Goal: Task Accomplishment & Management: Use online tool/utility

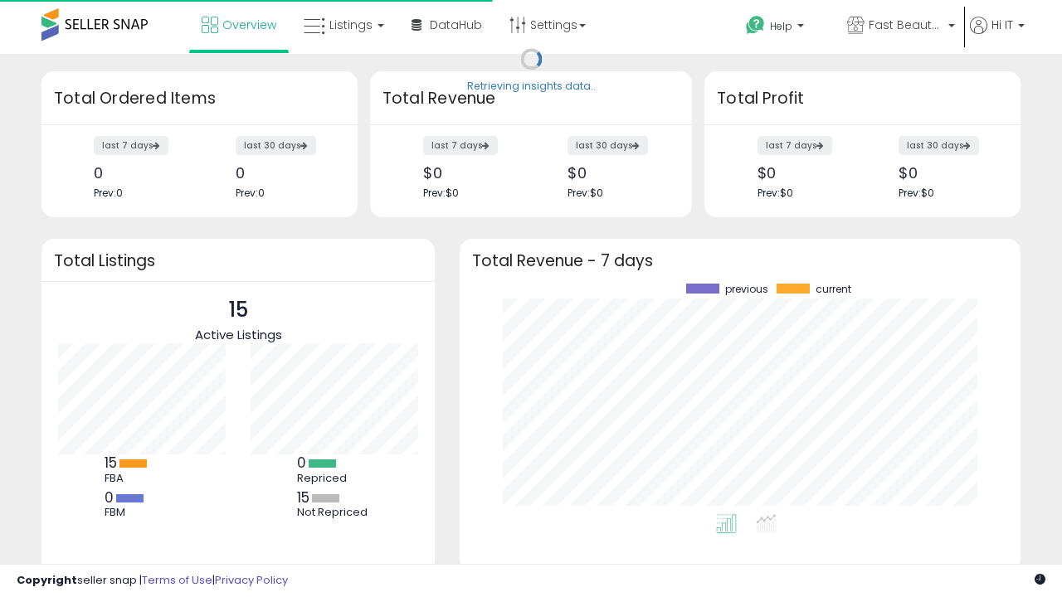
scroll to position [231, 528]
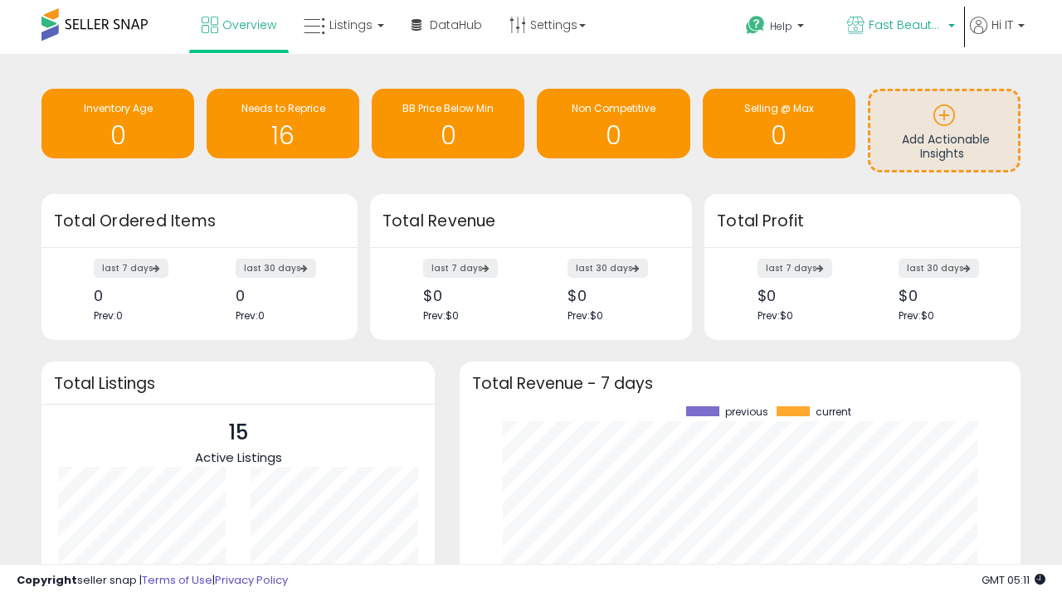
click at [899, 27] on span "Fast Beauty ([GEOGRAPHIC_DATA])" at bounding box center [905, 25] width 75 height 17
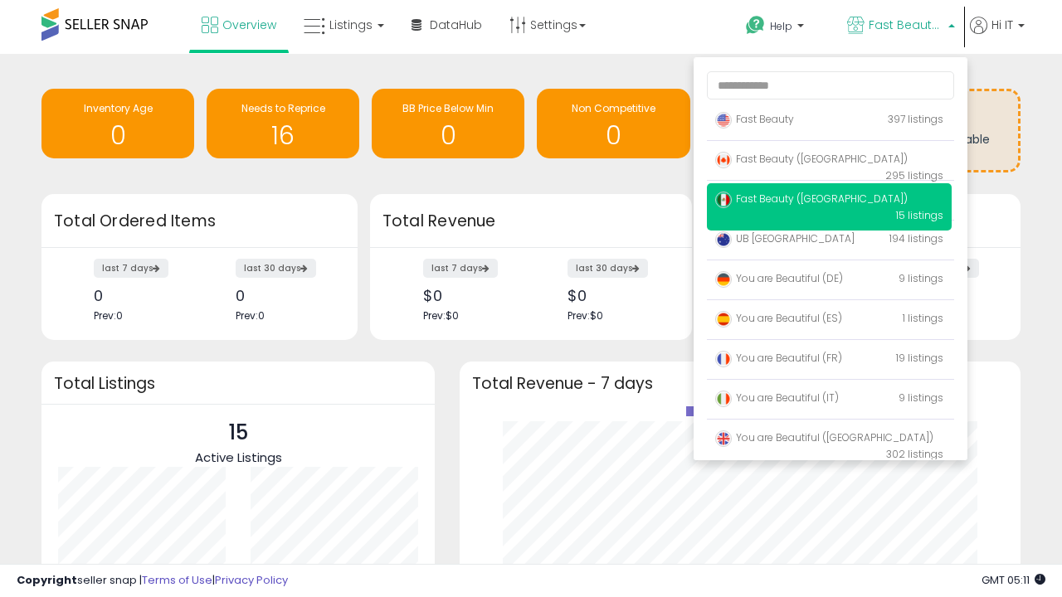
click at [829, 202] on span "Fast Beauty ([GEOGRAPHIC_DATA])" at bounding box center [811, 199] width 192 height 14
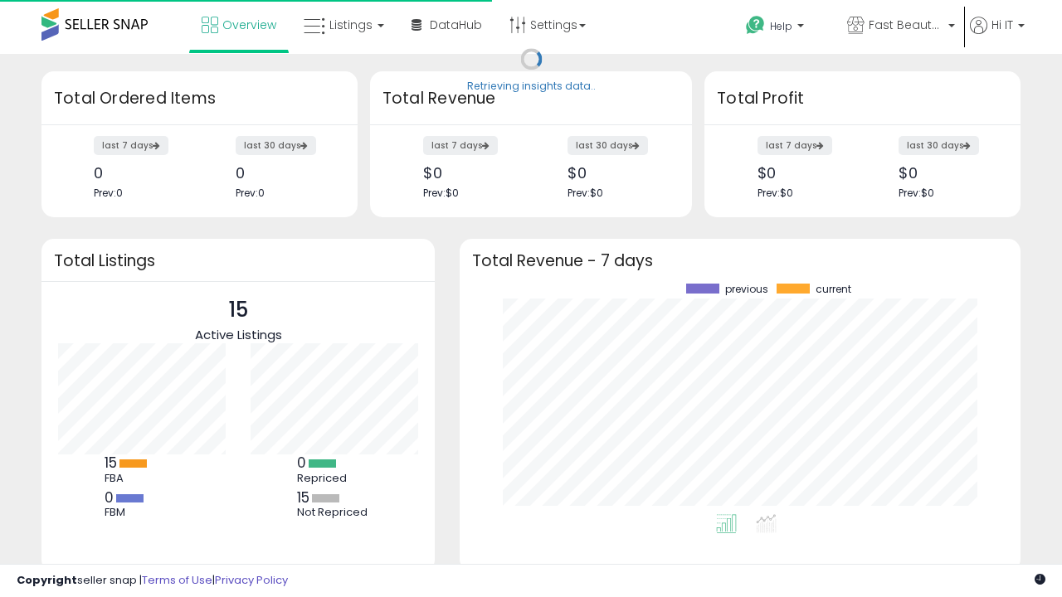
scroll to position [231, 528]
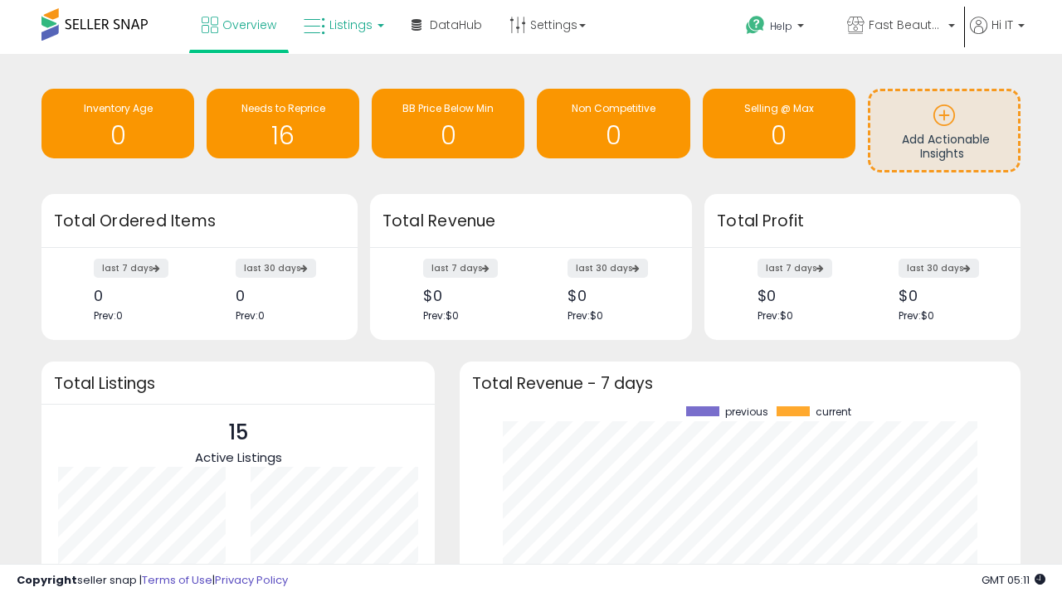
click at [342, 25] on span "Listings" at bounding box center [350, 25] width 43 height 17
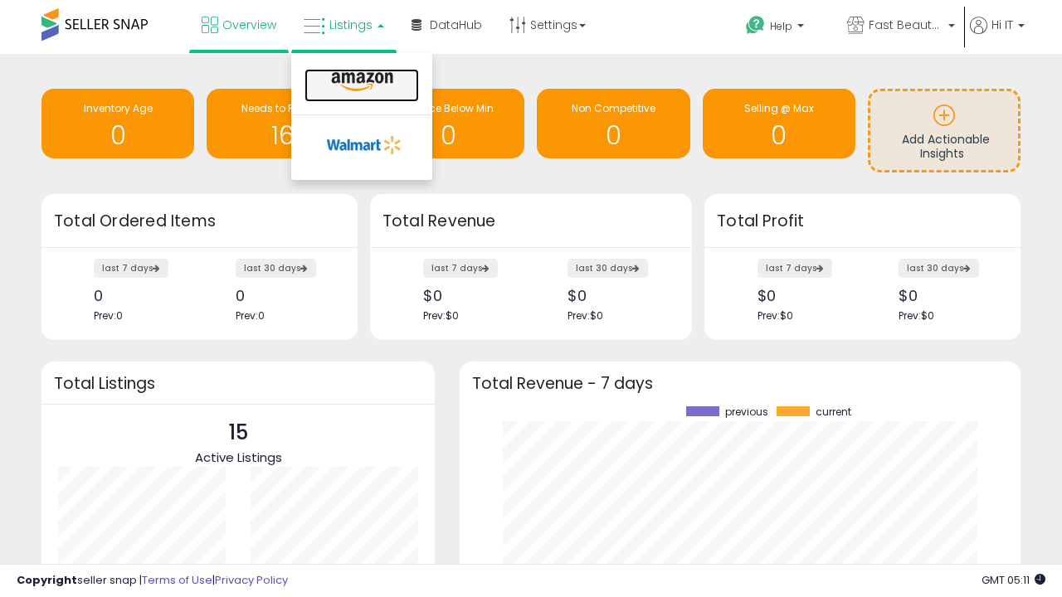
click at [360, 82] on icon at bounding box center [362, 82] width 72 height 22
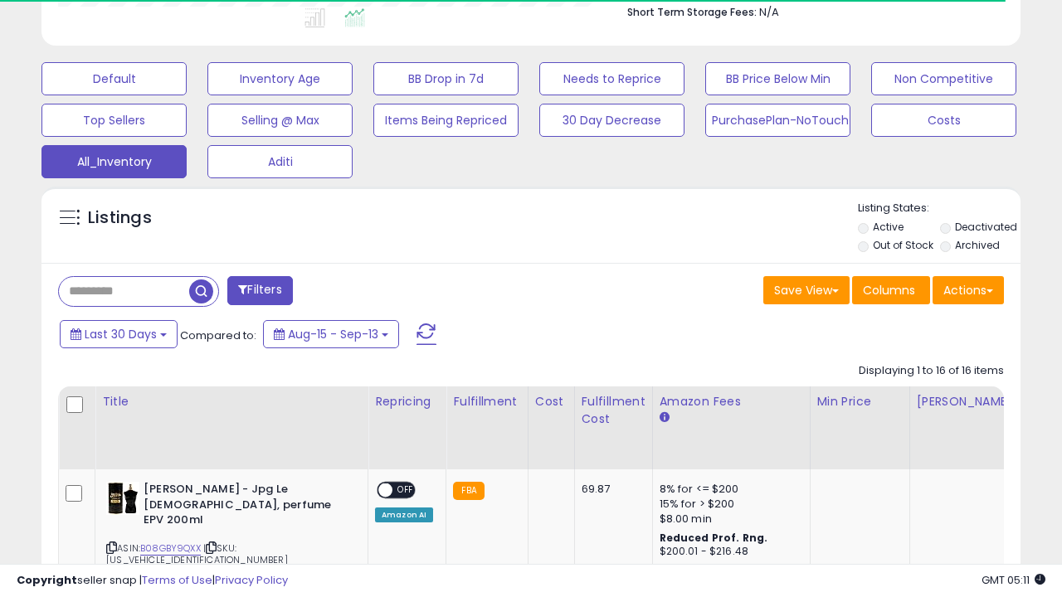
scroll to position [0, 12]
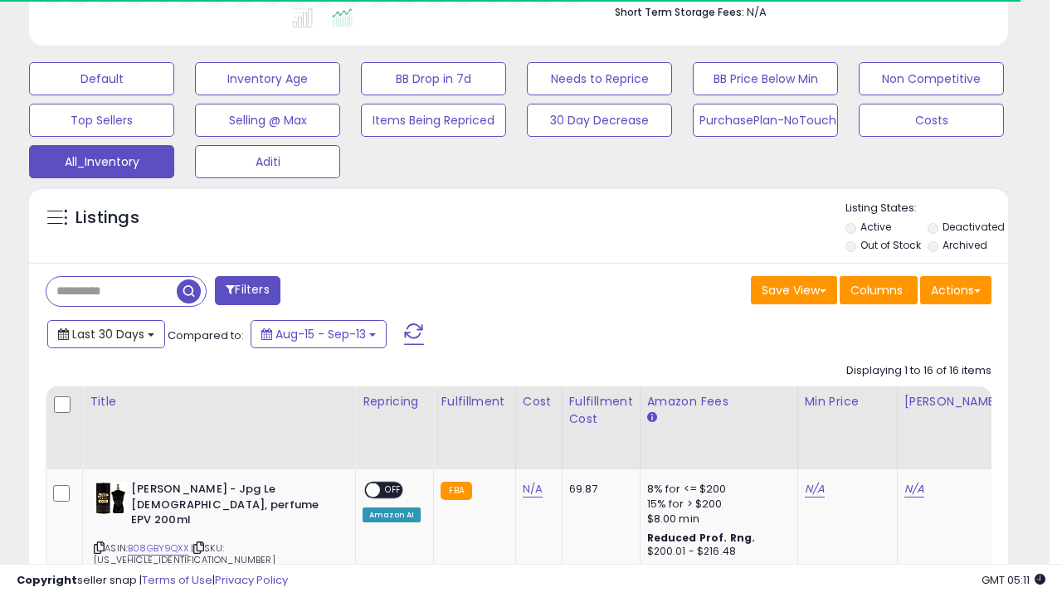
click at [105, 333] on span "Last 30 Days" at bounding box center [108, 334] width 72 height 17
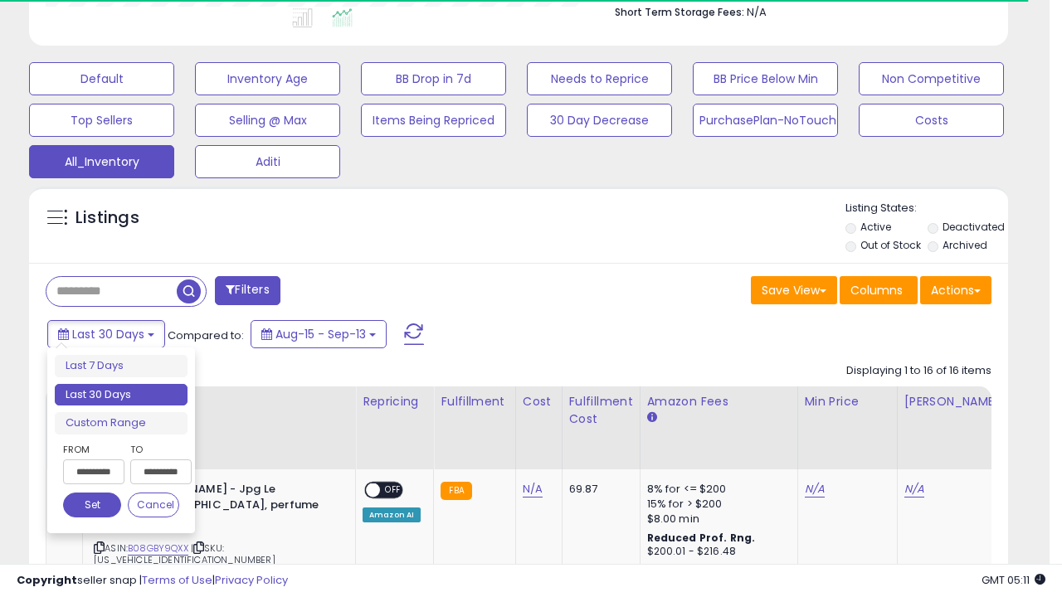
click at [121, 395] on li "Last 30 Days" at bounding box center [121, 395] width 133 height 22
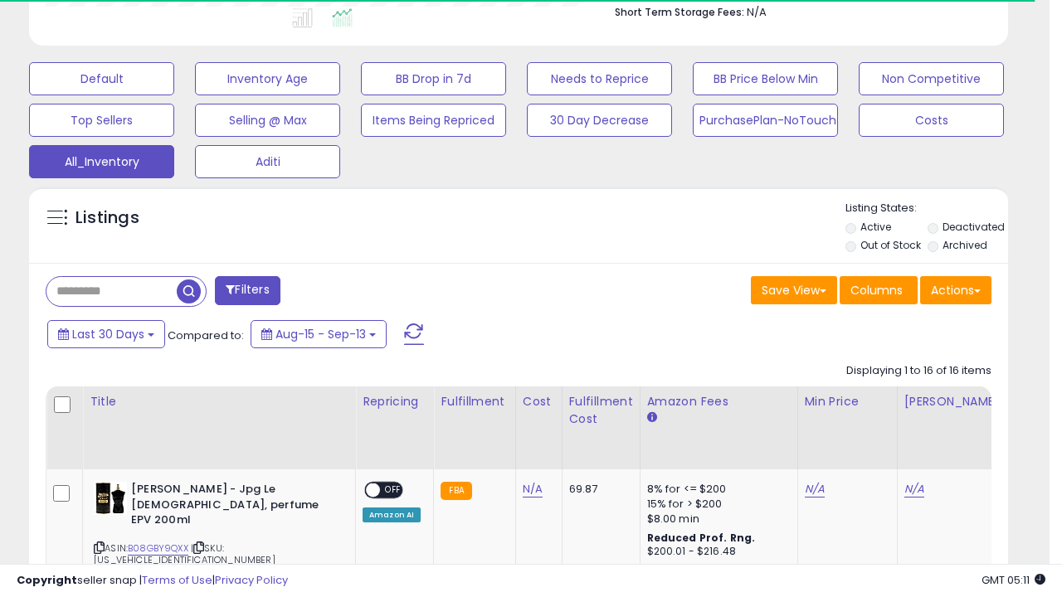
scroll to position [340, 566]
click at [956, 289] on button "Actions" at bounding box center [955, 290] width 71 height 28
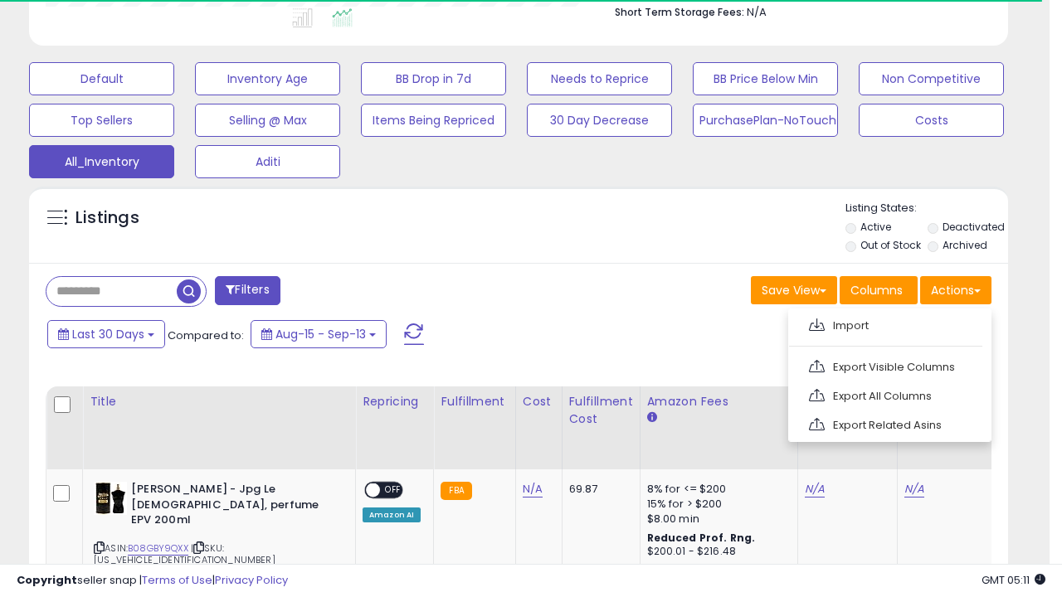
click at [888, 394] on link "Export All Columns" at bounding box center [888, 396] width 182 height 26
